Goal: Find contact information: Find contact information

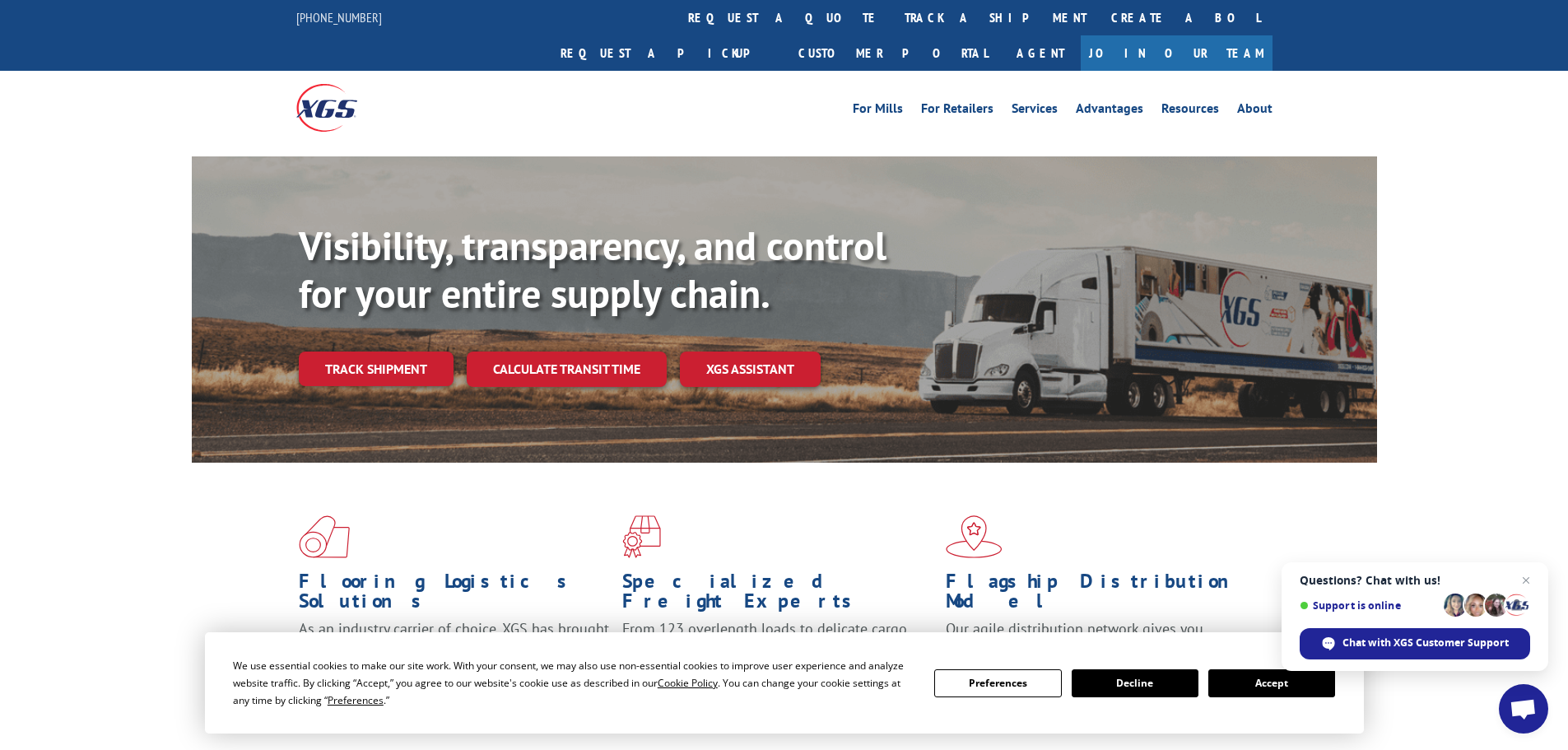
click at [1284, 680] on button "Accept" at bounding box center [1272, 682] width 127 height 28
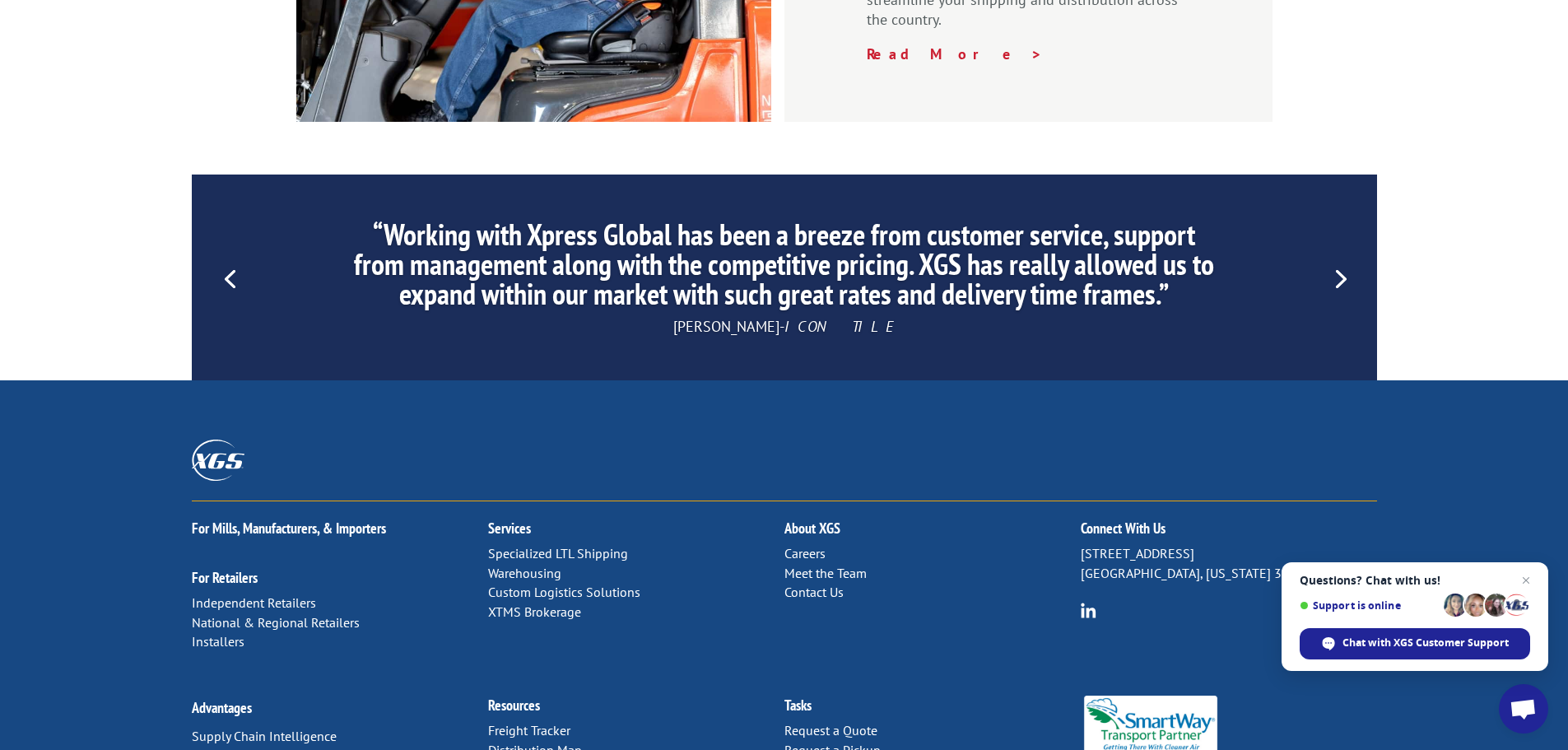
scroll to position [2508, 0]
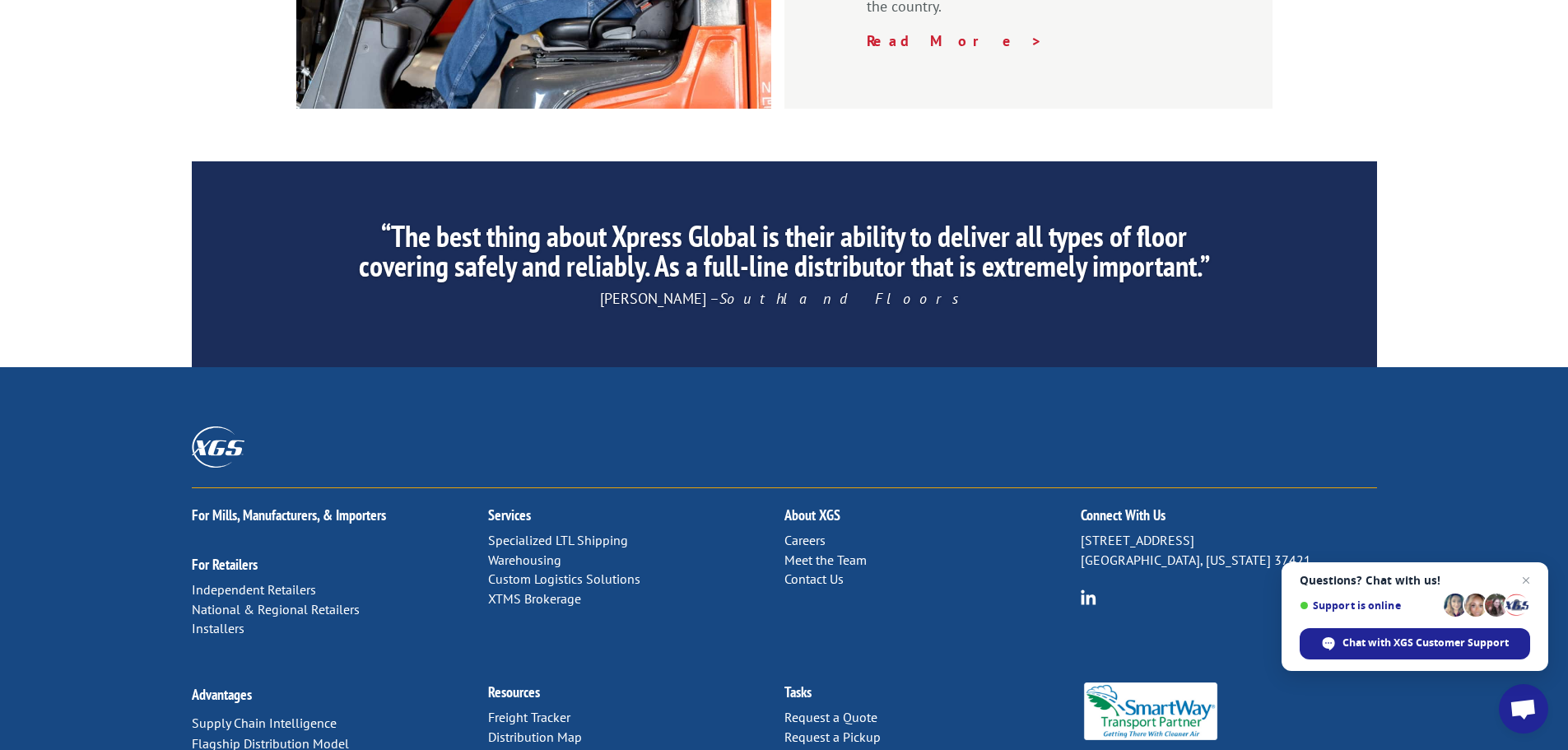
click at [815, 570] on link "Contact Us" at bounding box center [814, 578] width 59 height 16
